Goal: Task Accomplishment & Management: Complete application form

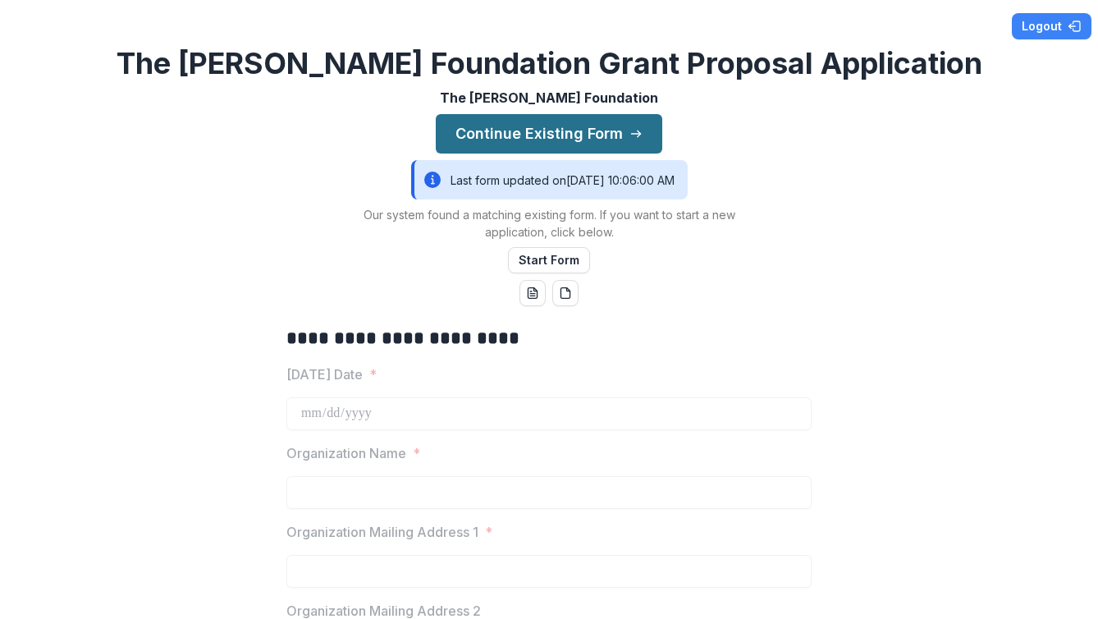
click at [568, 145] on button "Continue Existing Form" at bounding box center [549, 133] width 226 height 39
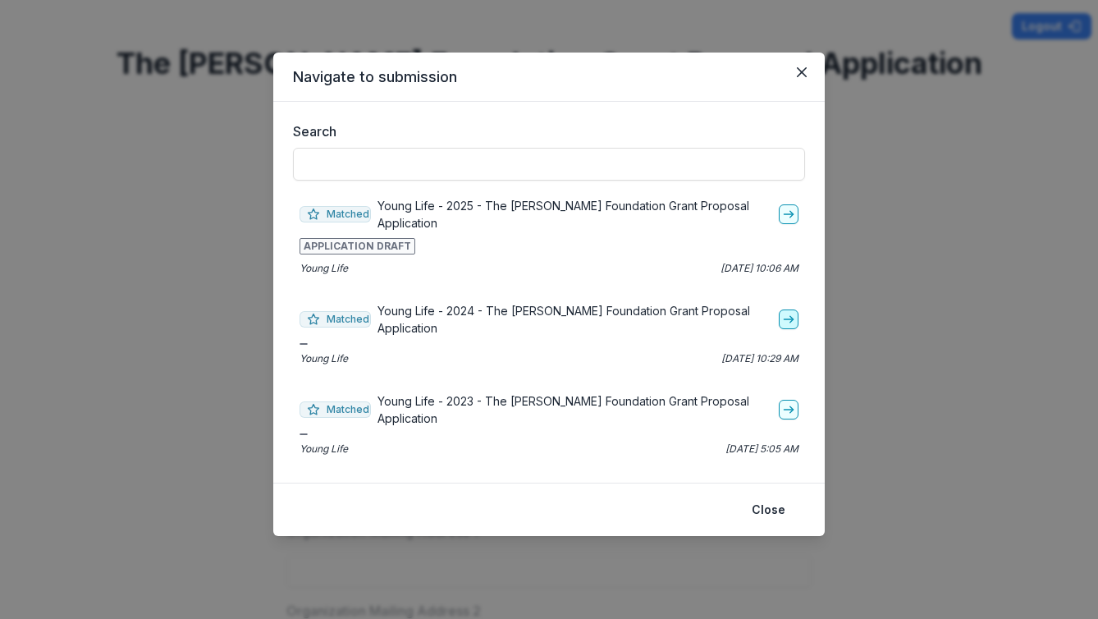
click at [788, 313] on icon "go-to" at bounding box center [788, 319] width 13 height 13
